Goal: Task Accomplishment & Management: Use online tool/utility

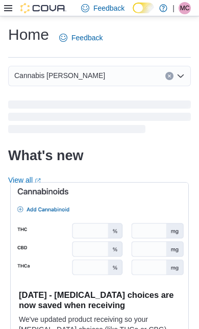
click at [11, 6] on icon at bounding box center [8, 8] width 8 height 8
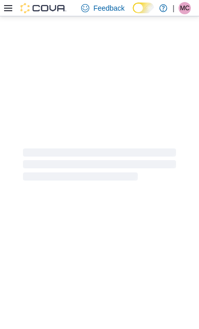
click at [41, 278] on div at bounding box center [99, 164] width 199 height 296
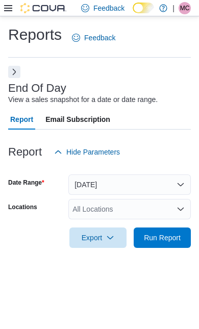
scroll to position [22, 0]
click at [163, 232] on span "Run Report" at bounding box center [162, 237] width 37 height 10
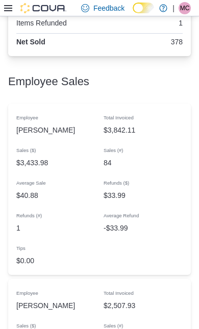
scroll to position [887, 0]
